Goal: Navigation & Orientation: Find specific page/section

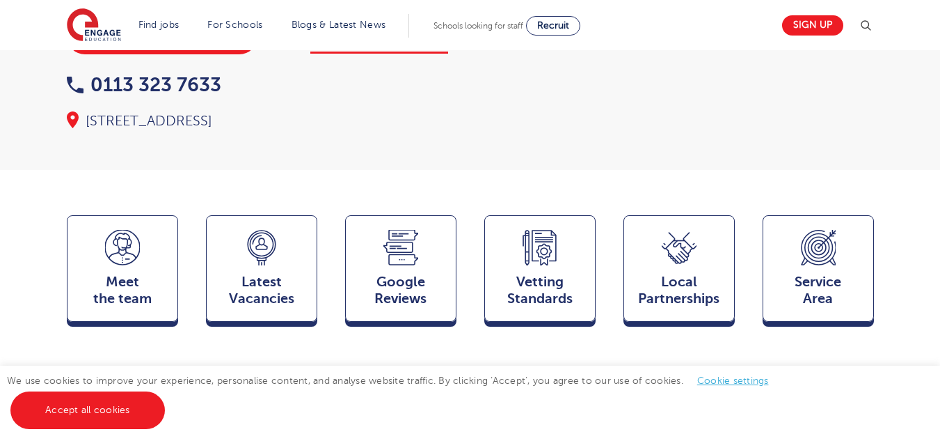
scroll to position [351, 0]
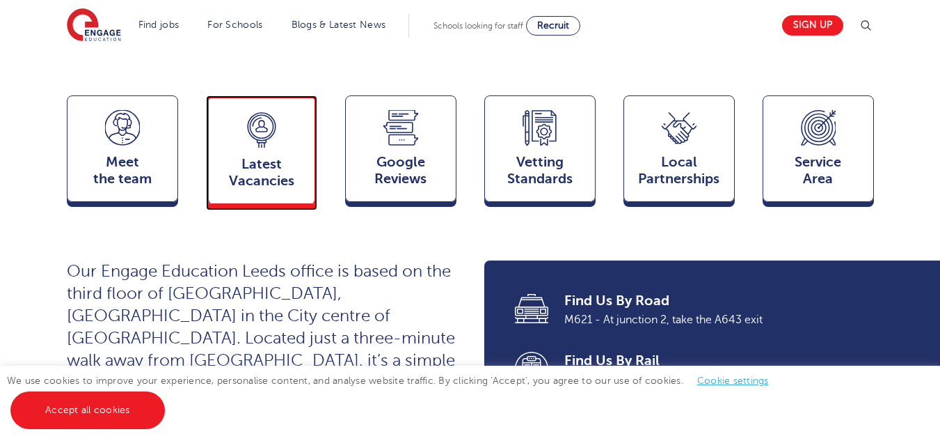
click at [292, 95] on div "Latest Vacancies Jobs" at bounding box center [261, 149] width 111 height 109
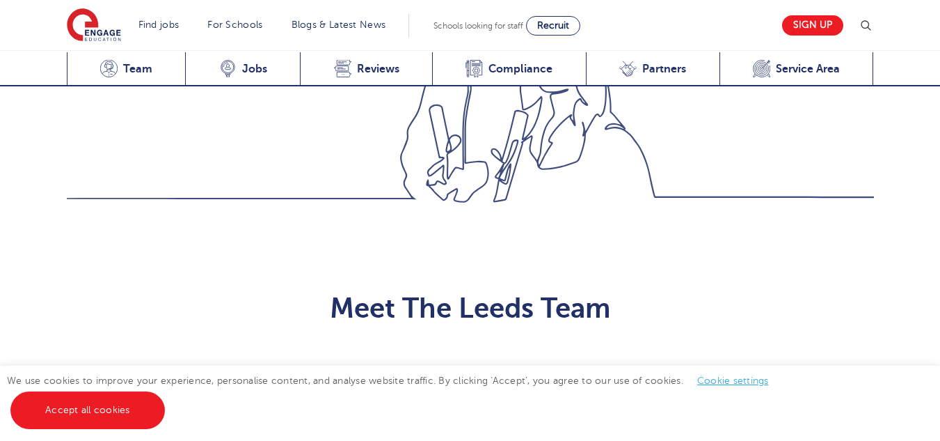
scroll to position [1390, 0]
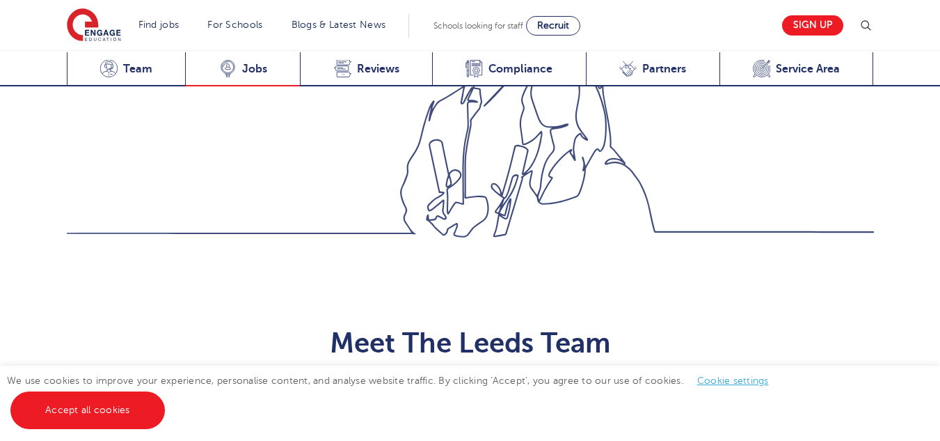
click at [262, 68] on span "Jobs" at bounding box center [254, 69] width 25 height 14
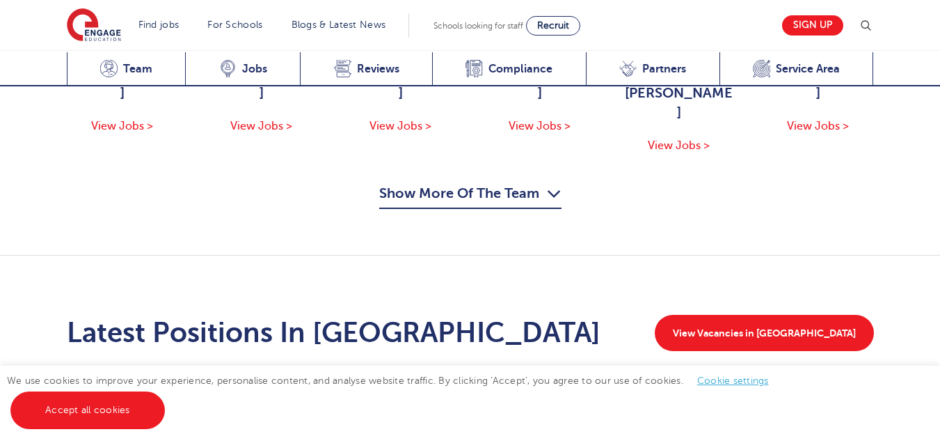
scroll to position [1827, 0]
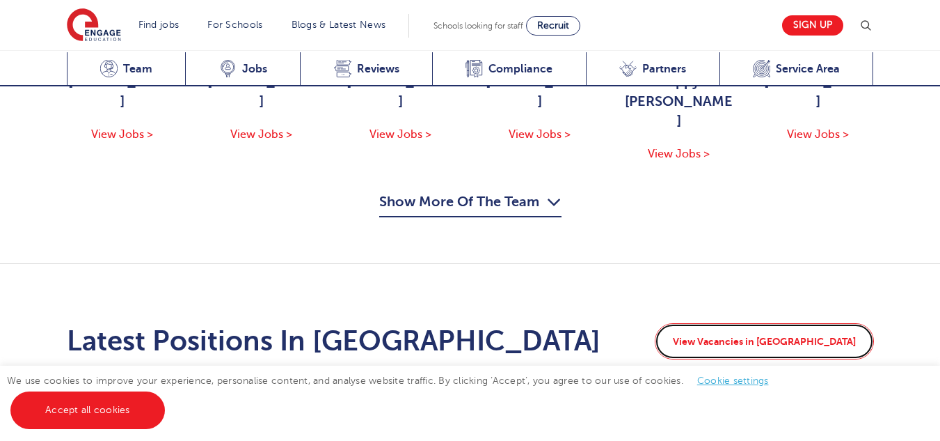
click at [841, 323] on link "View Vacancies in Leeds" at bounding box center [764, 341] width 219 height 36
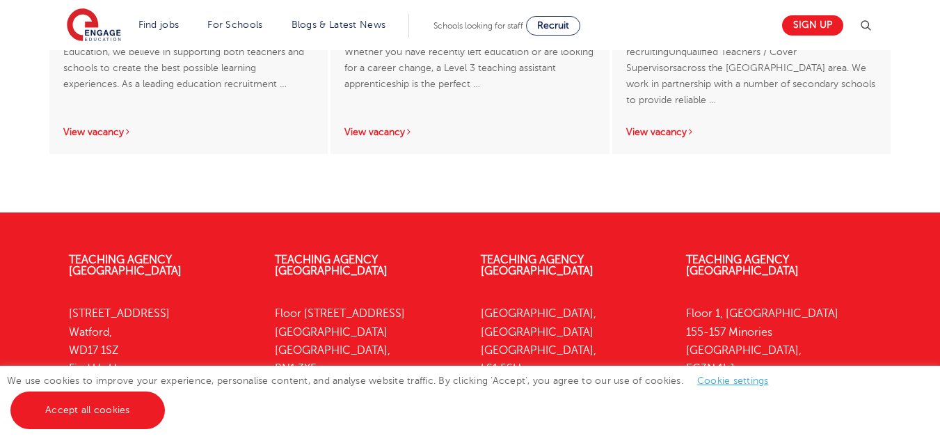
scroll to position [3176, 0]
